Goal: Entertainment & Leisure: Consume media (video, audio)

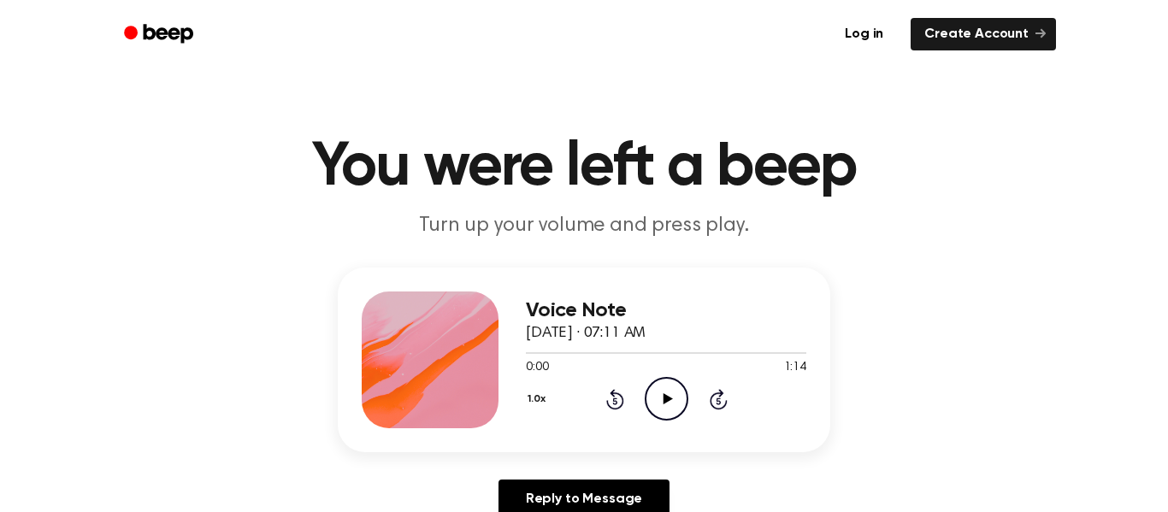
click at [651, 396] on icon "Play Audio" at bounding box center [667, 399] width 44 height 44
click at [671, 399] on icon "Pause Audio" at bounding box center [667, 399] width 44 height 44
click at [661, 388] on icon "Play Audio" at bounding box center [667, 399] width 44 height 44
click at [663, 398] on icon at bounding box center [667, 398] width 9 height 11
drag, startPoint x: 527, startPoint y: 358, endPoint x: 535, endPoint y: 351, distance: 11.0
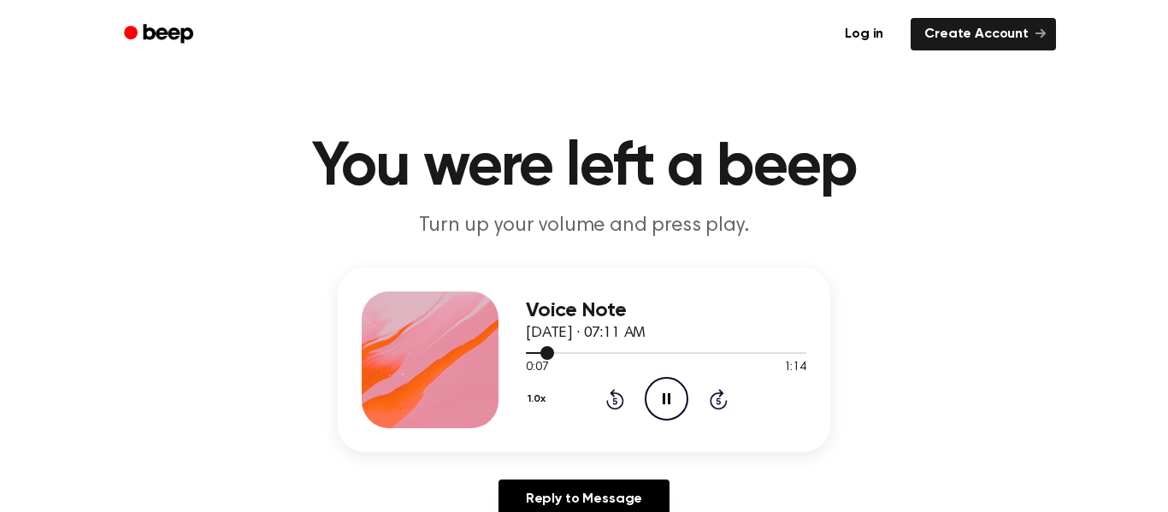
click at [535, 351] on div at bounding box center [666, 353] width 281 height 14
click at [535, 399] on button "1.0x" at bounding box center [539, 399] width 26 height 29
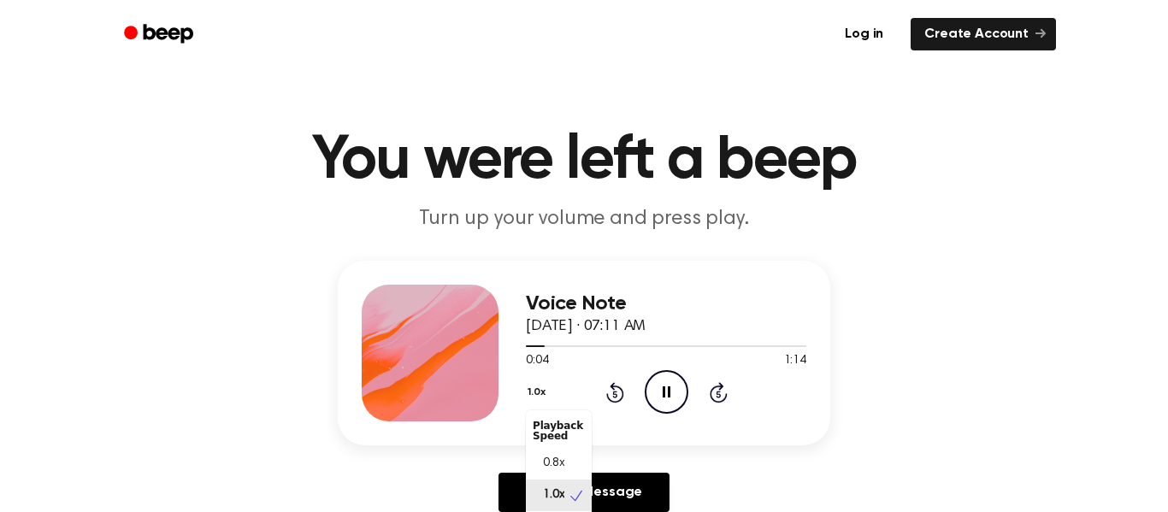
click at [538, 390] on button "1.0x" at bounding box center [539, 392] width 26 height 29
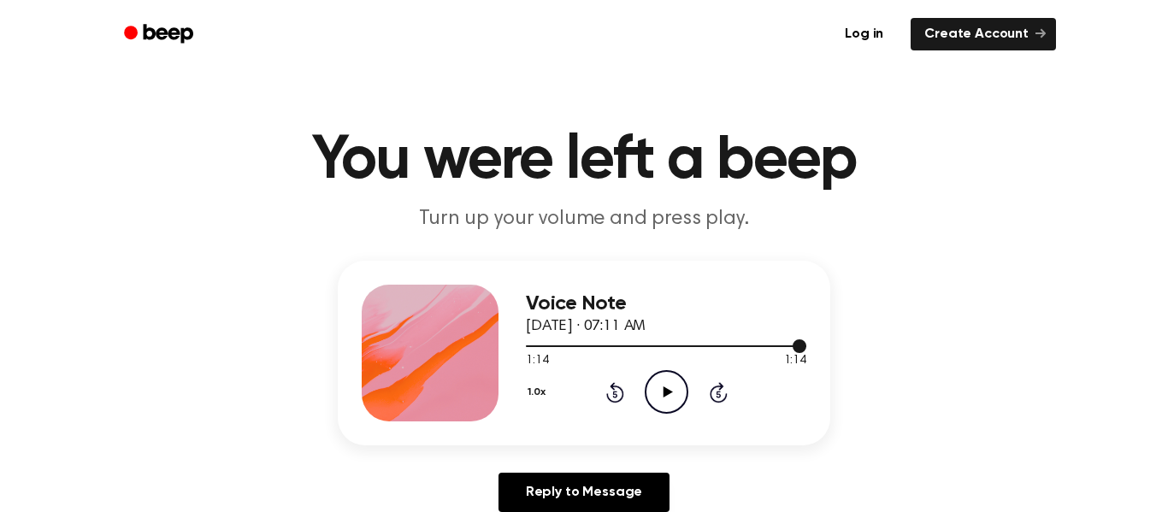
click at [668, 417] on div "Voice Note [DATE] · 07:11 AM 1:14 1:14 Your browser does not support the [objec…" at bounding box center [666, 353] width 281 height 137
click at [683, 402] on icon "Play Audio" at bounding box center [667, 392] width 44 height 44
click at [664, 390] on icon at bounding box center [667, 392] width 9 height 11
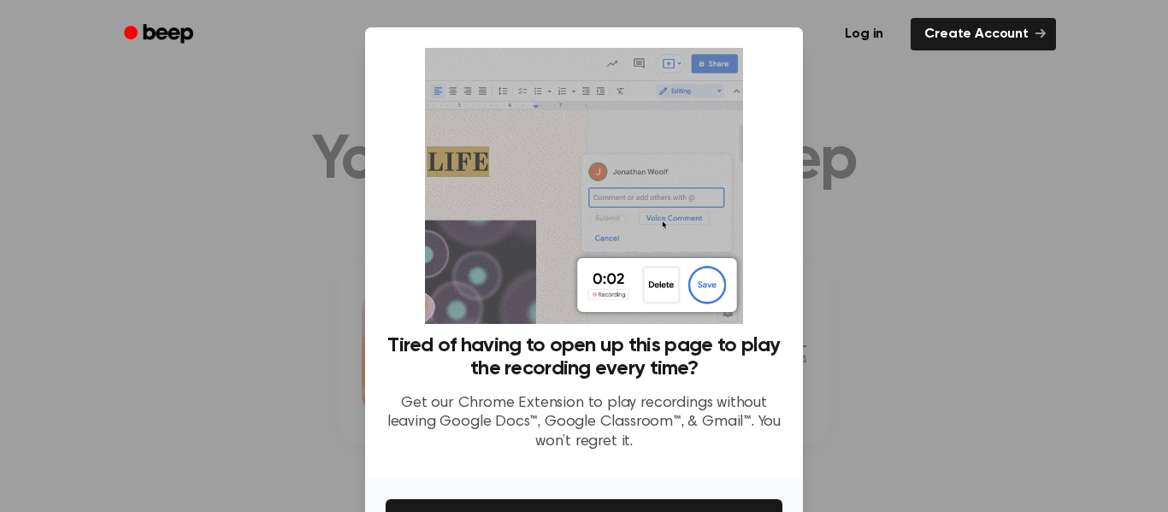
click at [920, 253] on div at bounding box center [584, 256] width 1168 height 512
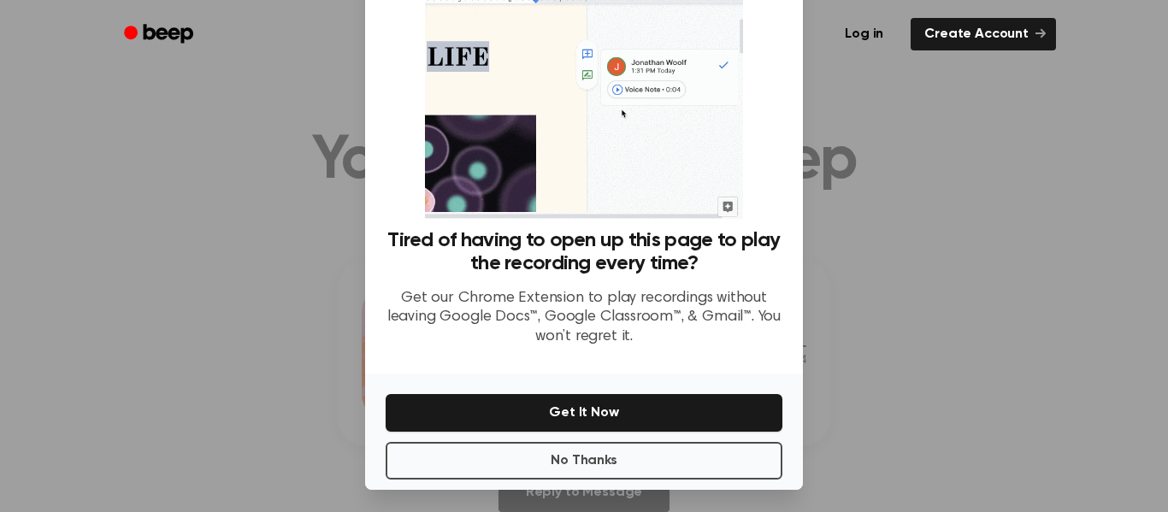
scroll to position [109, 0]
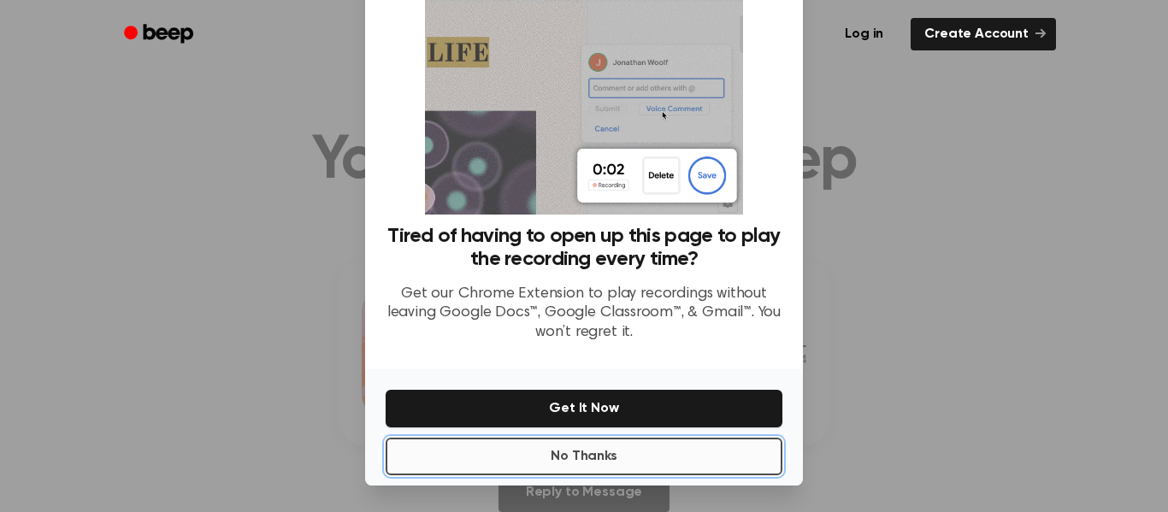
click at [606, 459] on button "No Thanks" at bounding box center [584, 457] width 397 height 38
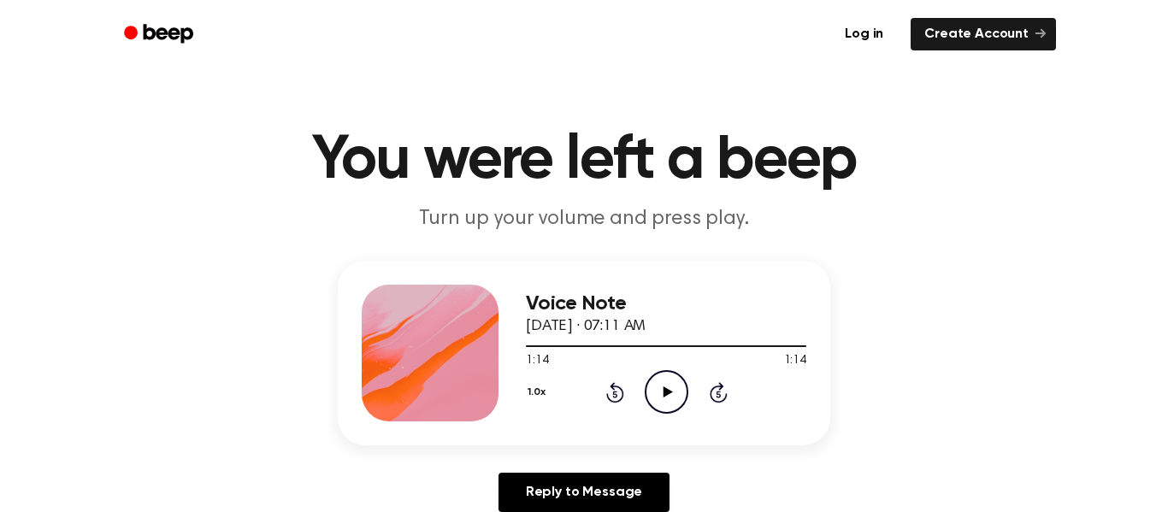
click at [657, 403] on icon "Play Audio" at bounding box center [667, 392] width 44 height 44
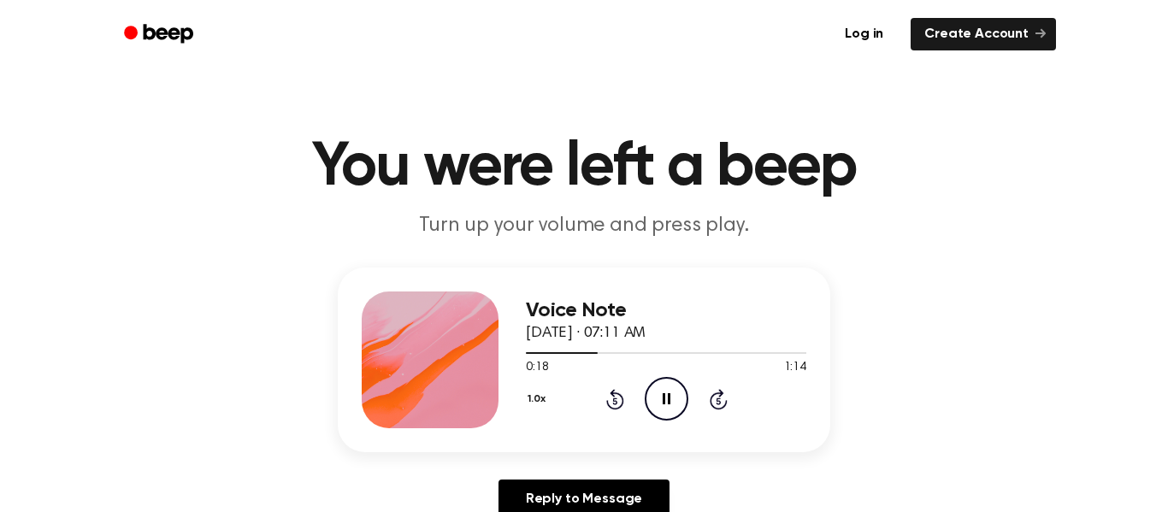
click at [611, 288] on div "Voice Note [DATE] · 07:11 AM 0:20 1:14 Your browser does not support the [objec…" at bounding box center [584, 360] width 493 height 185
click at [622, 405] on icon at bounding box center [615, 399] width 18 height 21
click at [640, 377] on div "1.0x Rewind 5 seconds Pause Audio Skip 5 seconds" at bounding box center [666, 399] width 281 height 44
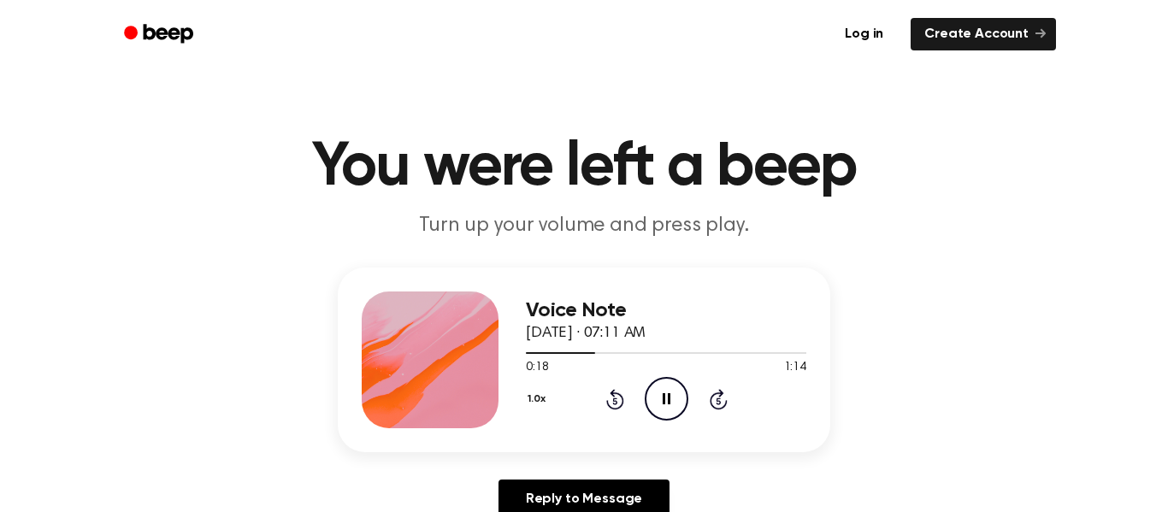
click at [645, 387] on icon "Pause Audio" at bounding box center [667, 399] width 44 height 44
click at [615, 399] on icon at bounding box center [614, 401] width 4 height 7
click at [671, 405] on icon "Play Audio" at bounding box center [667, 399] width 44 height 44
click at [662, 404] on icon "Pause Audio" at bounding box center [667, 399] width 44 height 44
click at [621, 401] on icon at bounding box center [615, 399] width 18 height 21
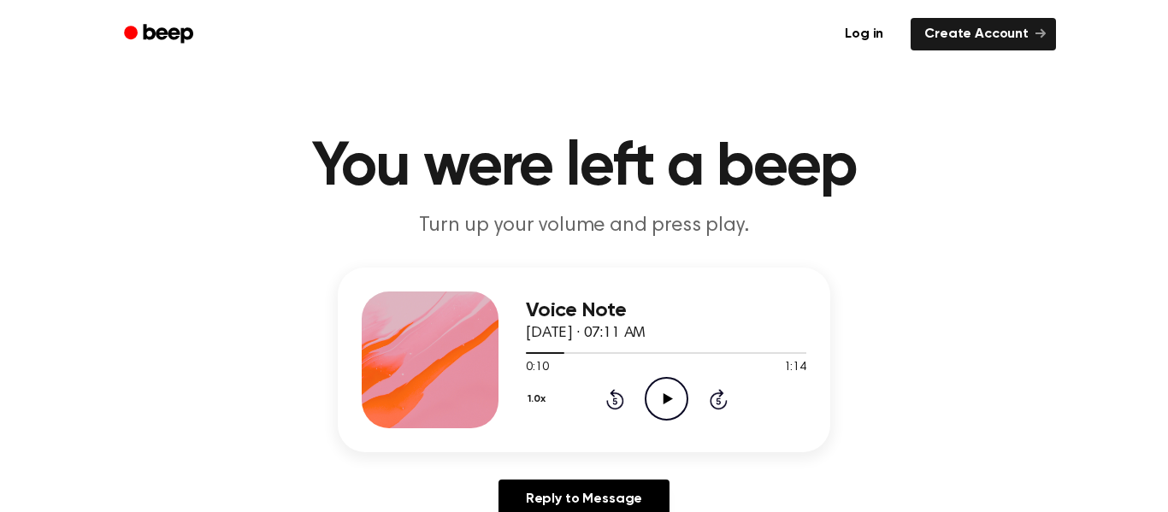
click at [671, 401] on icon "Play Audio" at bounding box center [667, 399] width 44 height 44
click at [671, 401] on icon "Pause Audio" at bounding box center [667, 399] width 44 height 44
click at [671, 401] on icon "Play Audio" at bounding box center [667, 399] width 44 height 44
click at [859, 402] on div "Voice Note [DATE] · 07:11 AM 1:14 1:14 Your browser does not support the [objec…" at bounding box center [584, 400] width 1127 height 265
click at [665, 392] on icon "Play Audio" at bounding box center [667, 399] width 44 height 44
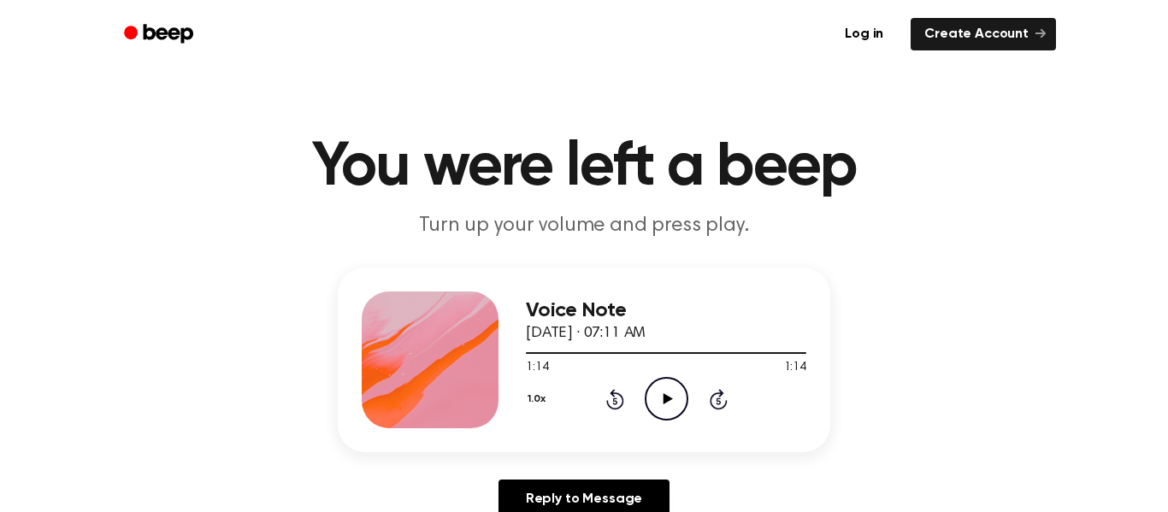
click at [654, 402] on icon "Play Audio" at bounding box center [667, 399] width 44 height 44
click at [676, 399] on icon "Play Audio" at bounding box center [667, 399] width 44 height 44
click at [677, 399] on icon "Pause Audio" at bounding box center [667, 399] width 44 height 44
click at [677, 399] on icon "Play Audio" at bounding box center [667, 399] width 44 height 44
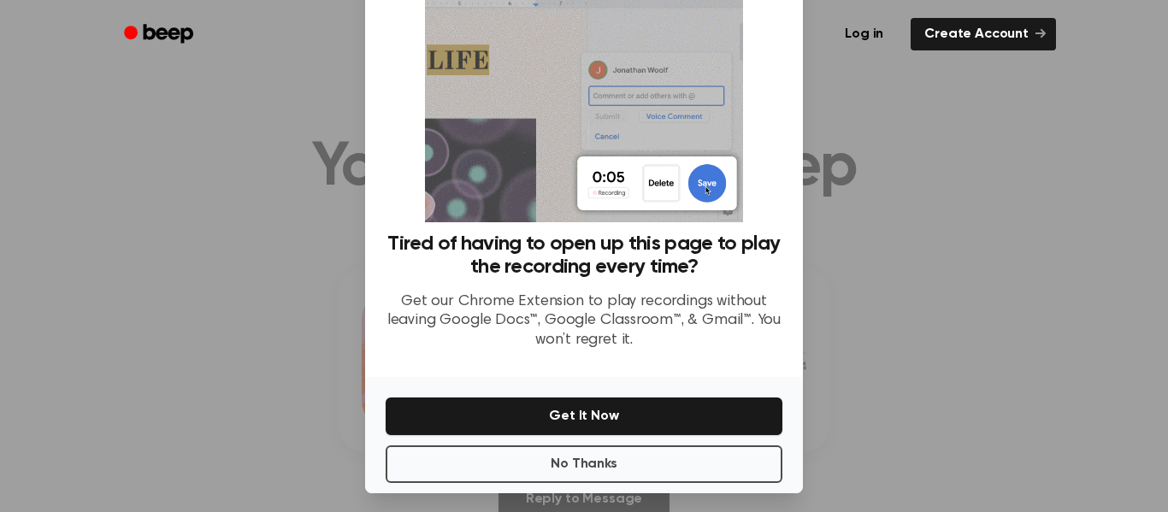
scroll to position [110, 0]
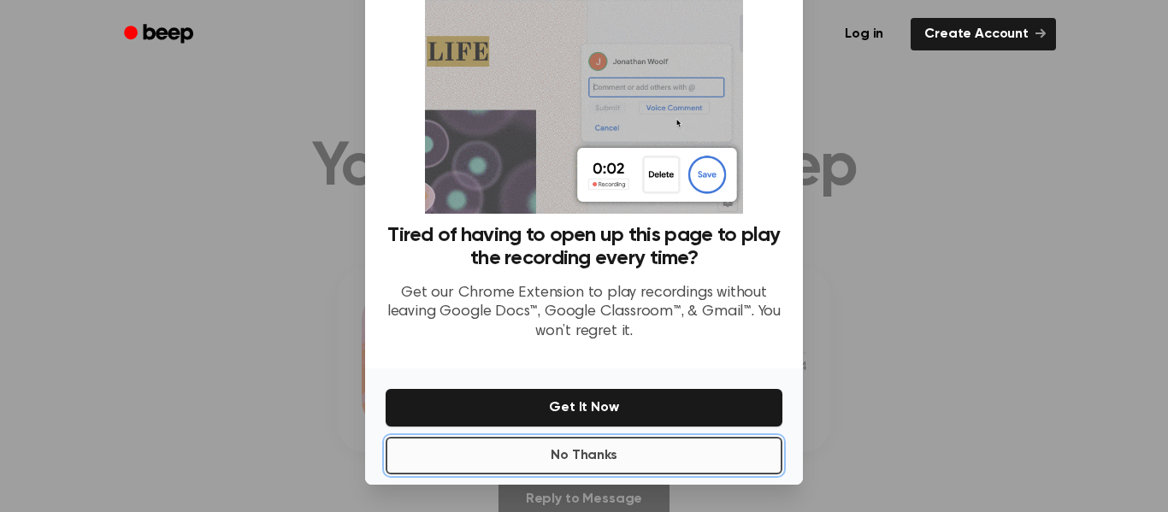
click at [647, 452] on button "No Thanks" at bounding box center [584, 456] width 397 height 38
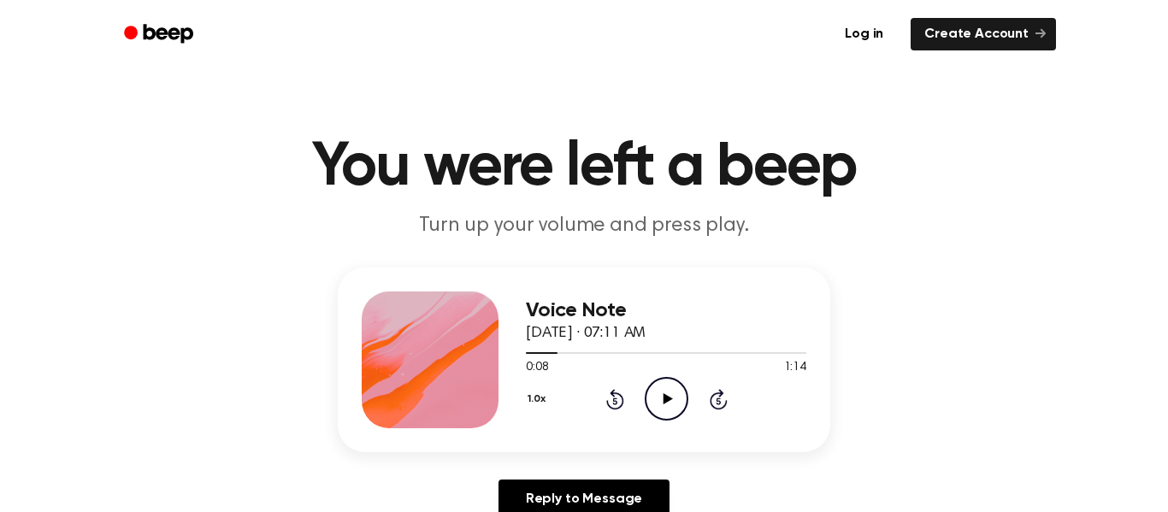
click at [665, 415] on icon "Play Audio" at bounding box center [667, 399] width 44 height 44
click at [666, 405] on icon "Play Audio" at bounding box center [667, 399] width 44 height 44
click at [618, 400] on icon "Rewind 5 seconds" at bounding box center [615, 399] width 19 height 22
click at [619, 393] on icon "Rewind 5 seconds" at bounding box center [615, 399] width 19 height 22
click at [619, 395] on icon at bounding box center [615, 399] width 18 height 21
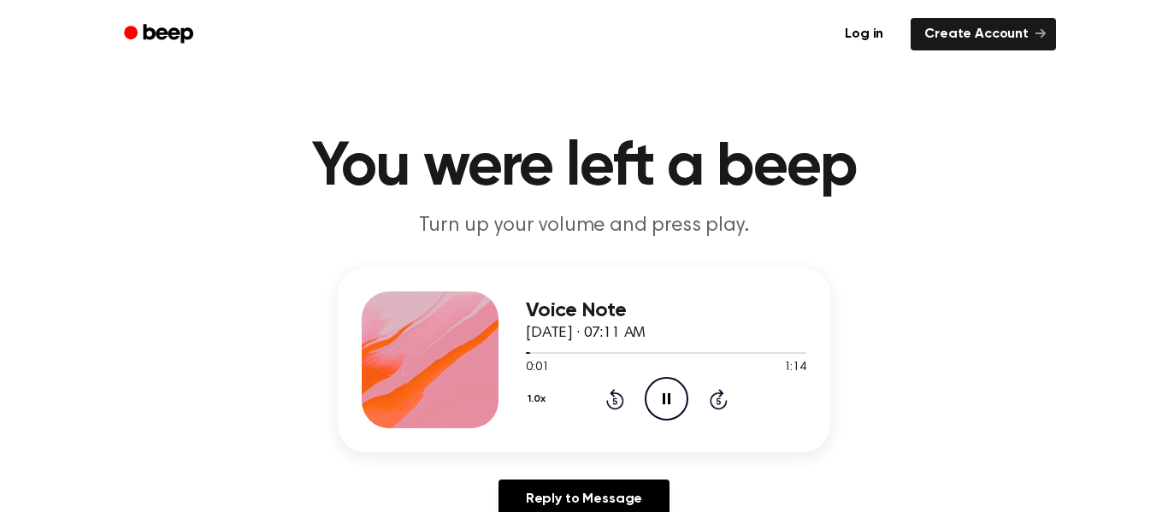
click at [622, 395] on icon "Rewind 5 seconds" at bounding box center [615, 399] width 19 height 22
click at [666, 399] on icon "Pause Audio" at bounding box center [667, 399] width 44 height 44
click at [619, 400] on icon "Rewind 5 seconds" at bounding box center [615, 399] width 19 height 22
click at [658, 399] on icon "Play Audio" at bounding box center [667, 399] width 44 height 44
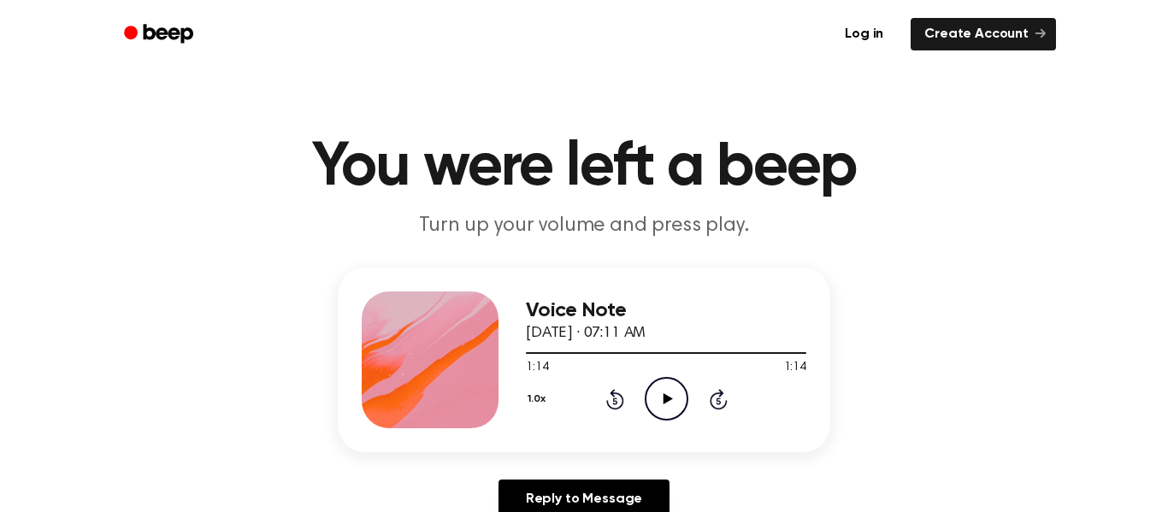
click at [658, 399] on icon "Play Audio" at bounding box center [667, 399] width 44 height 44
click at [609, 402] on icon "Rewind 5 seconds" at bounding box center [615, 399] width 19 height 22
click at [673, 399] on icon "Pause Audio" at bounding box center [667, 399] width 44 height 44
click at [620, 398] on icon at bounding box center [615, 399] width 18 height 21
click at [651, 373] on div "0:00 1:14" at bounding box center [666, 368] width 281 height 18
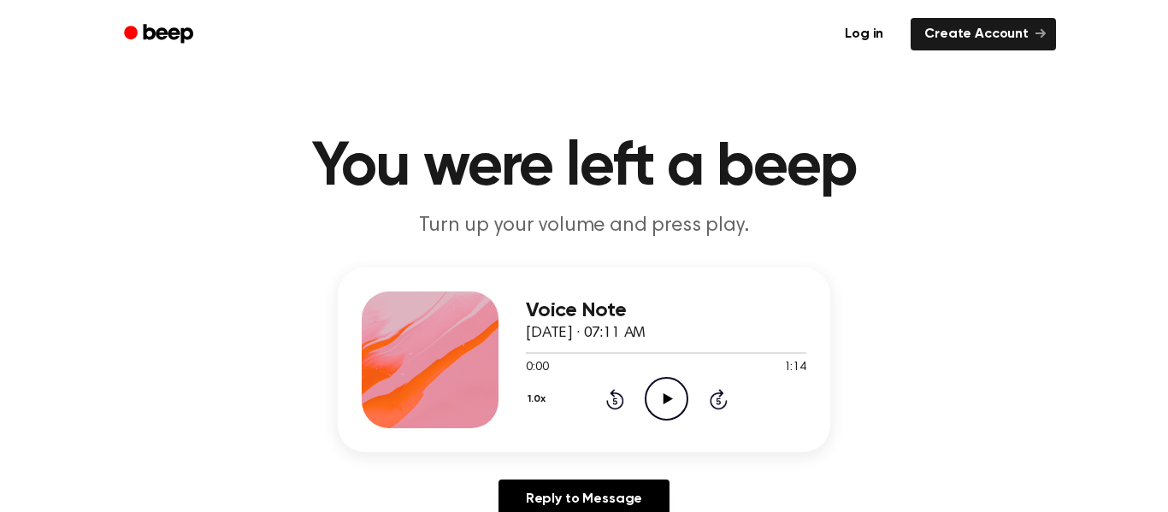
click at [662, 389] on icon "Play Audio" at bounding box center [667, 399] width 44 height 44
click at [665, 392] on icon "Pause Audio" at bounding box center [667, 399] width 44 height 44
click at [624, 391] on div "1.0x Rewind 5 seconds Play Audio Skip 5 seconds" at bounding box center [666, 399] width 281 height 44
click at [622, 396] on icon "Rewind 5 seconds" at bounding box center [615, 399] width 19 height 22
click at [677, 390] on icon "Play Audio" at bounding box center [667, 399] width 44 height 44
